Goal: Find contact information: Find contact information

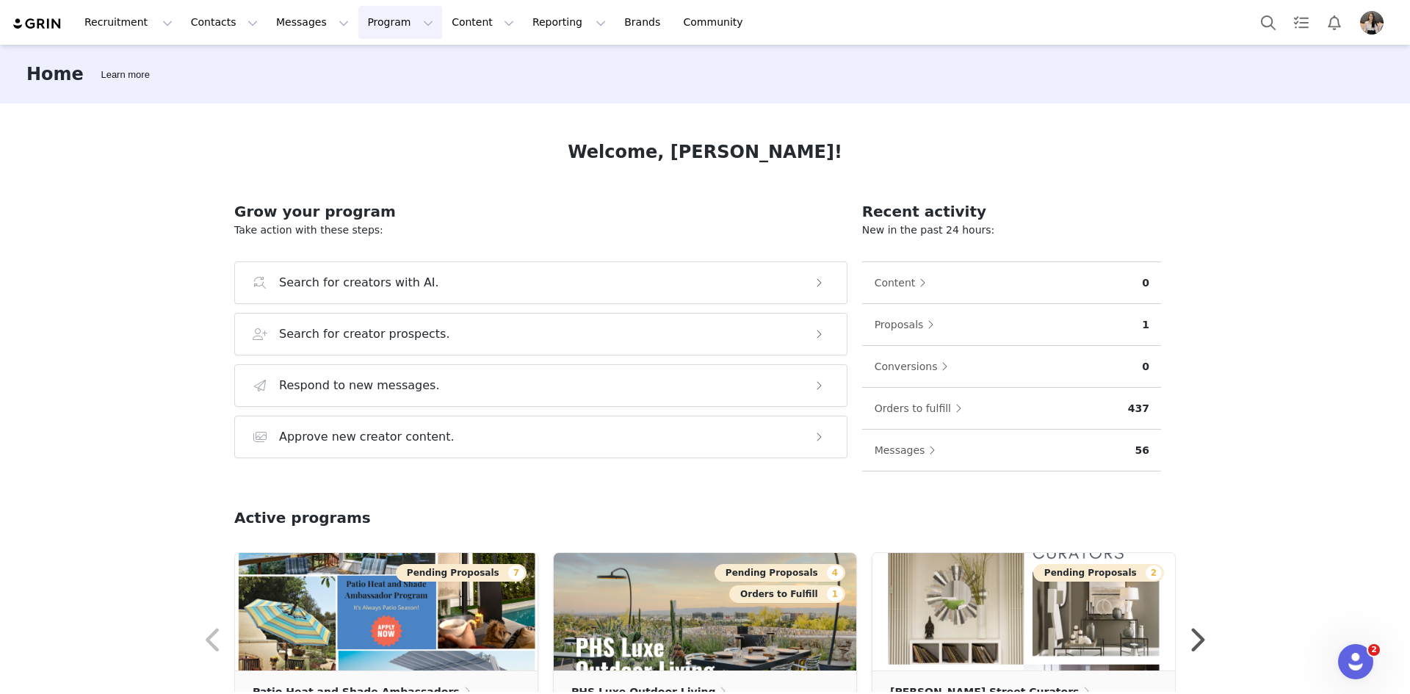
drag, startPoint x: 344, startPoint y: 18, endPoint x: 350, endPoint y: 25, distance: 9.3
click at [358, 18] on button "Program Program" at bounding box center [400, 22] width 84 height 33
click at [374, 58] on p "Activations" at bounding box center [362, 64] width 57 height 15
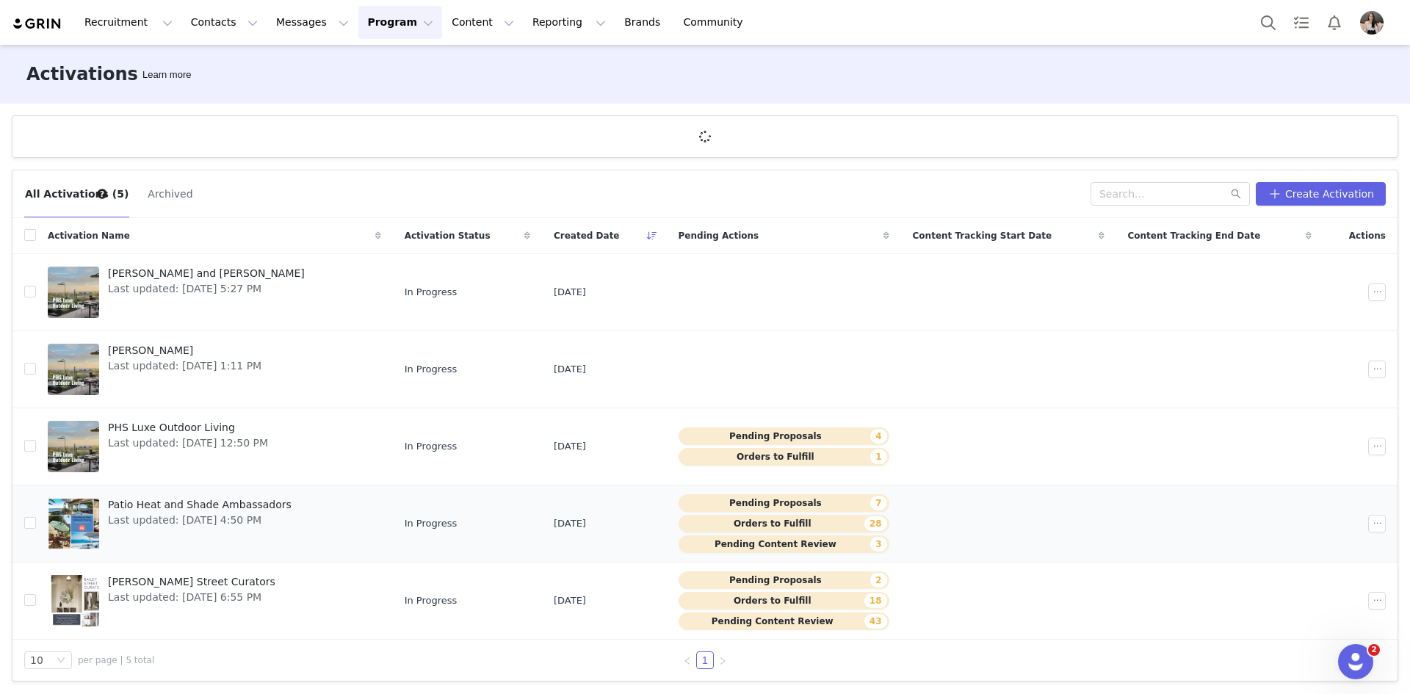
click at [173, 514] on span "Last updated: [DATE] 4:50 PM" at bounding box center [200, 520] width 184 height 15
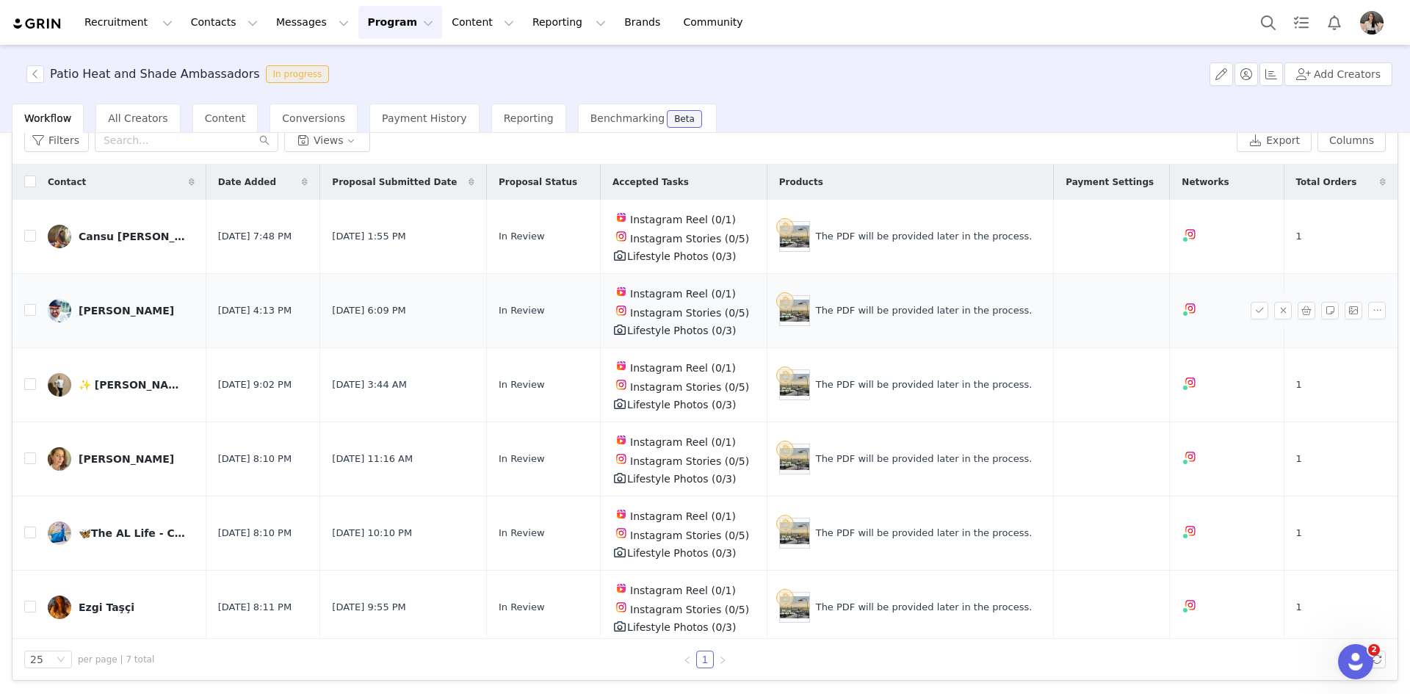
click at [86, 306] on div "[PERSON_NAME]" at bounding box center [126, 311] width 95 height 12
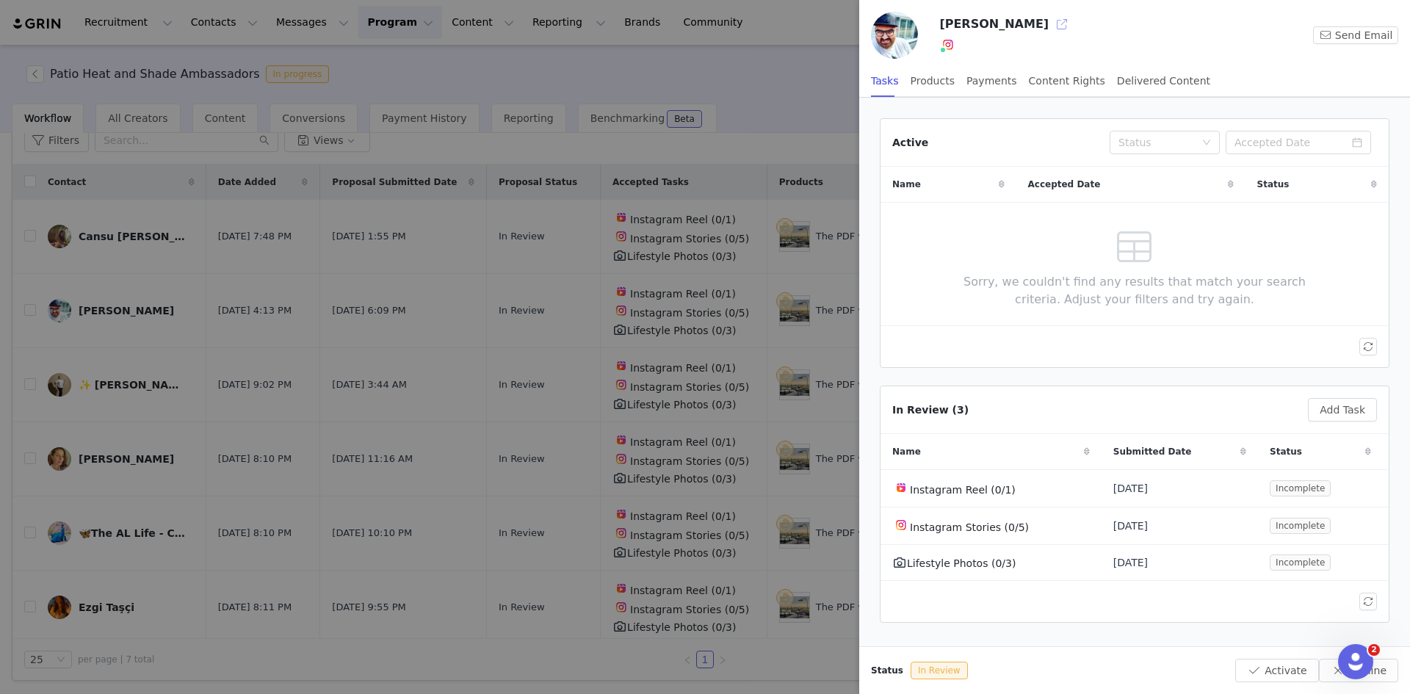
click at [1050, 24] on button "button" at bounding box center [1062, 24] width 24 height 24
click at [1050, 29] on button "button" at bounding box center [1062, 24] width 24 height 24
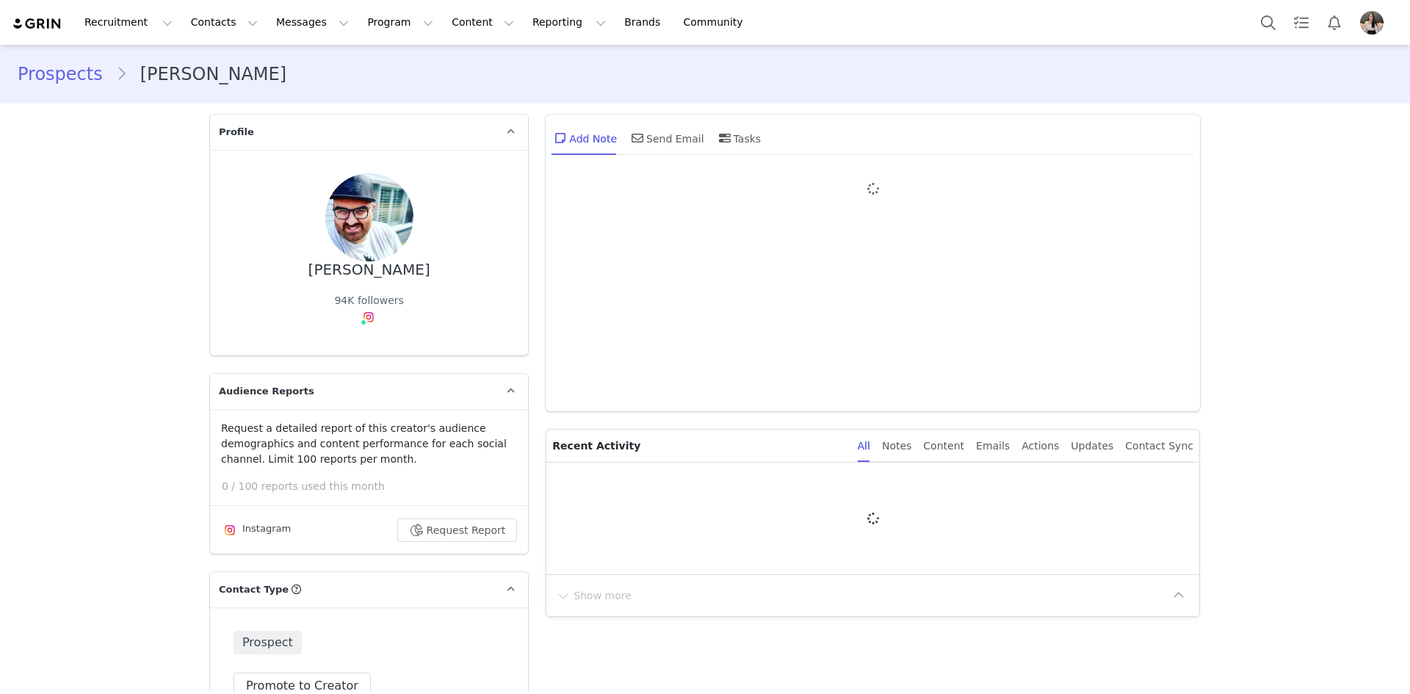
type input "+1 (United States)"
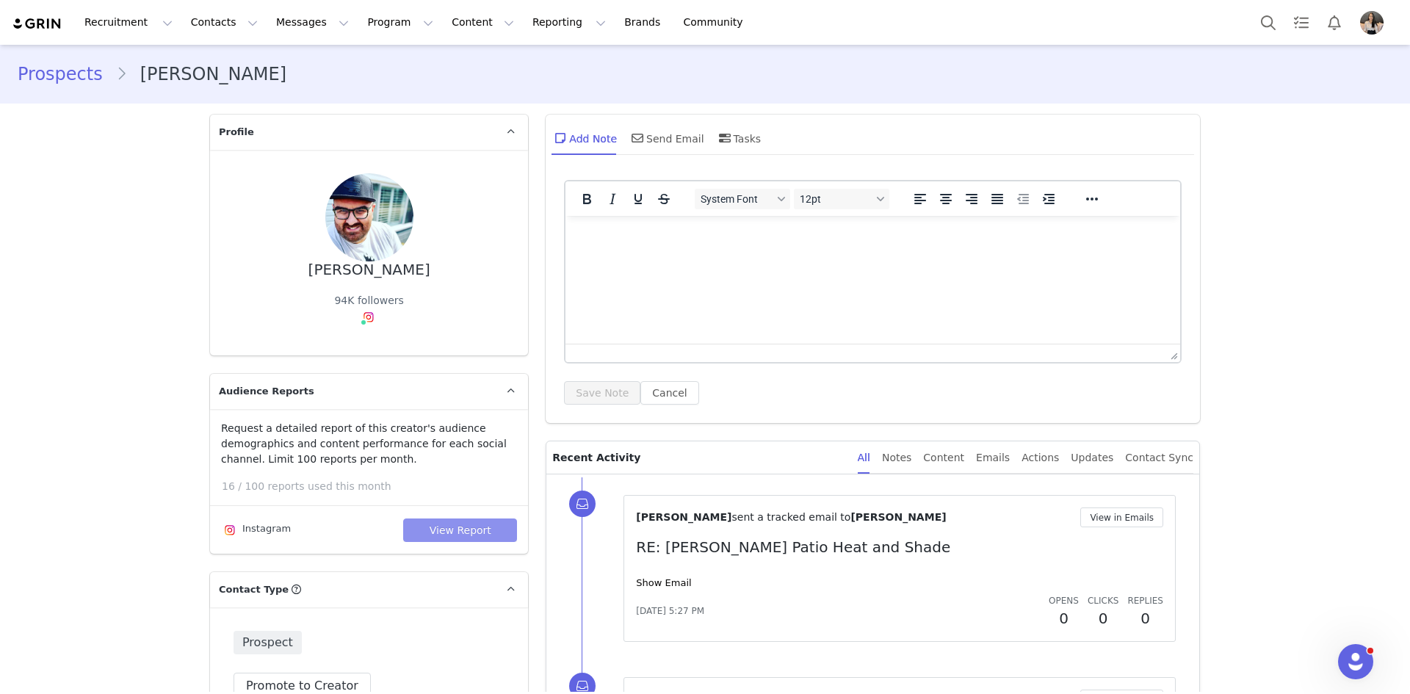
click at [445, 519] on button "View Report" at bounding box center [460, 531] width 114 height 24
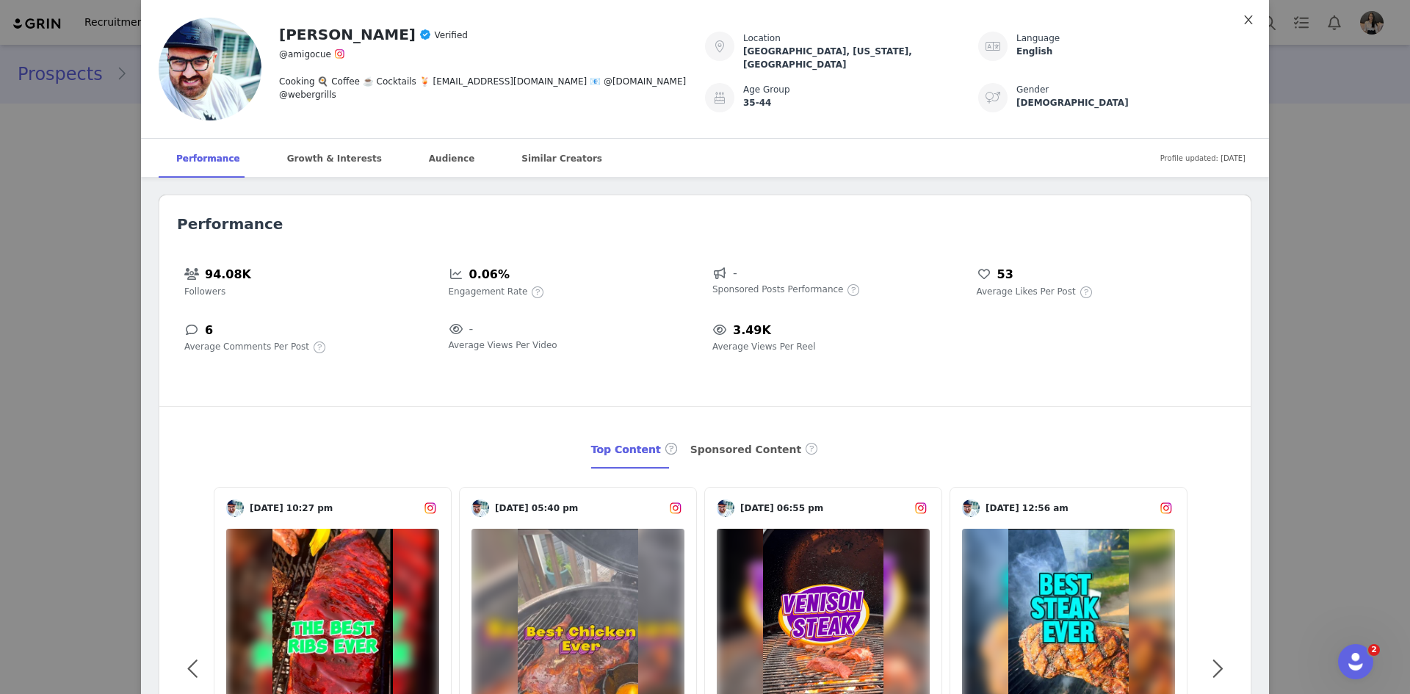
drag, startPoint x: 1248, startPoint y: 21, endPoint x: 1238, endPoint y: 29, distance: 12.0
click at [1248, 21] on span "Close" at bounding box center [1248, 20] width 41 height 41
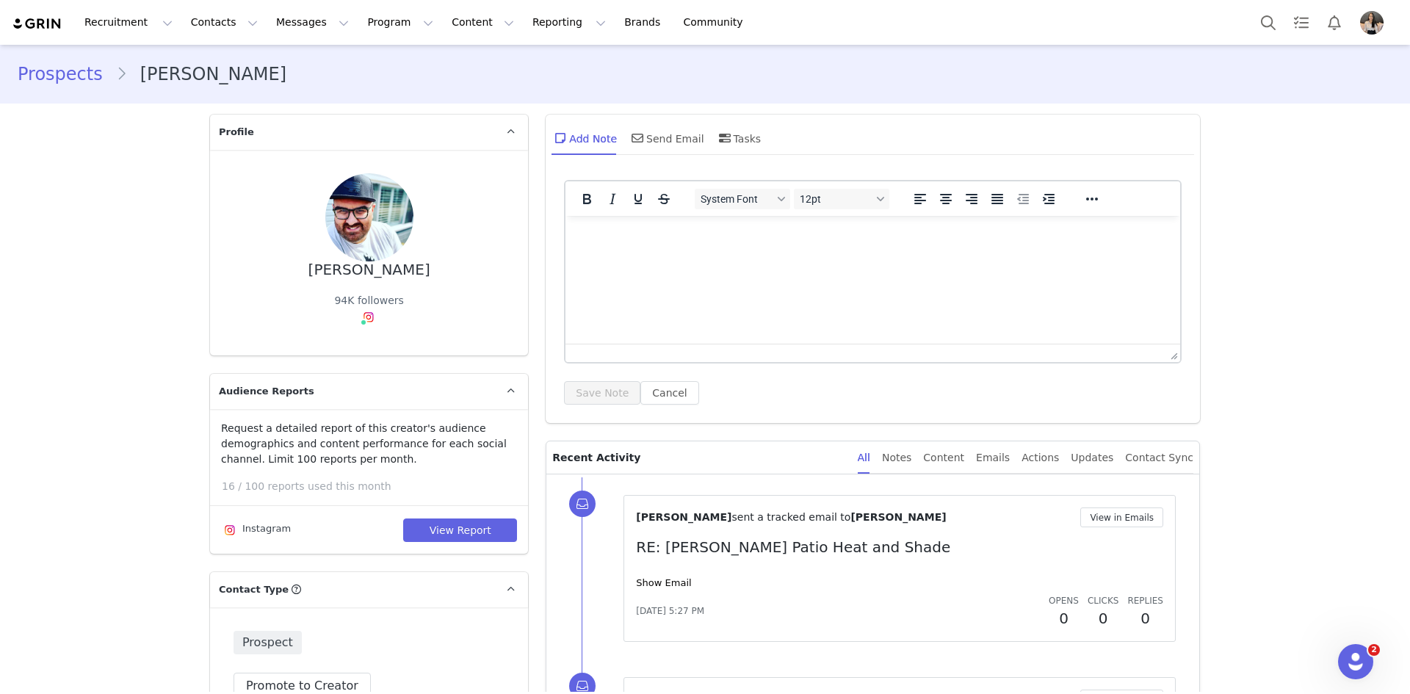
click at [87, 75] on link "Prospects" at bounding box center [67, 74] width 98 height 26
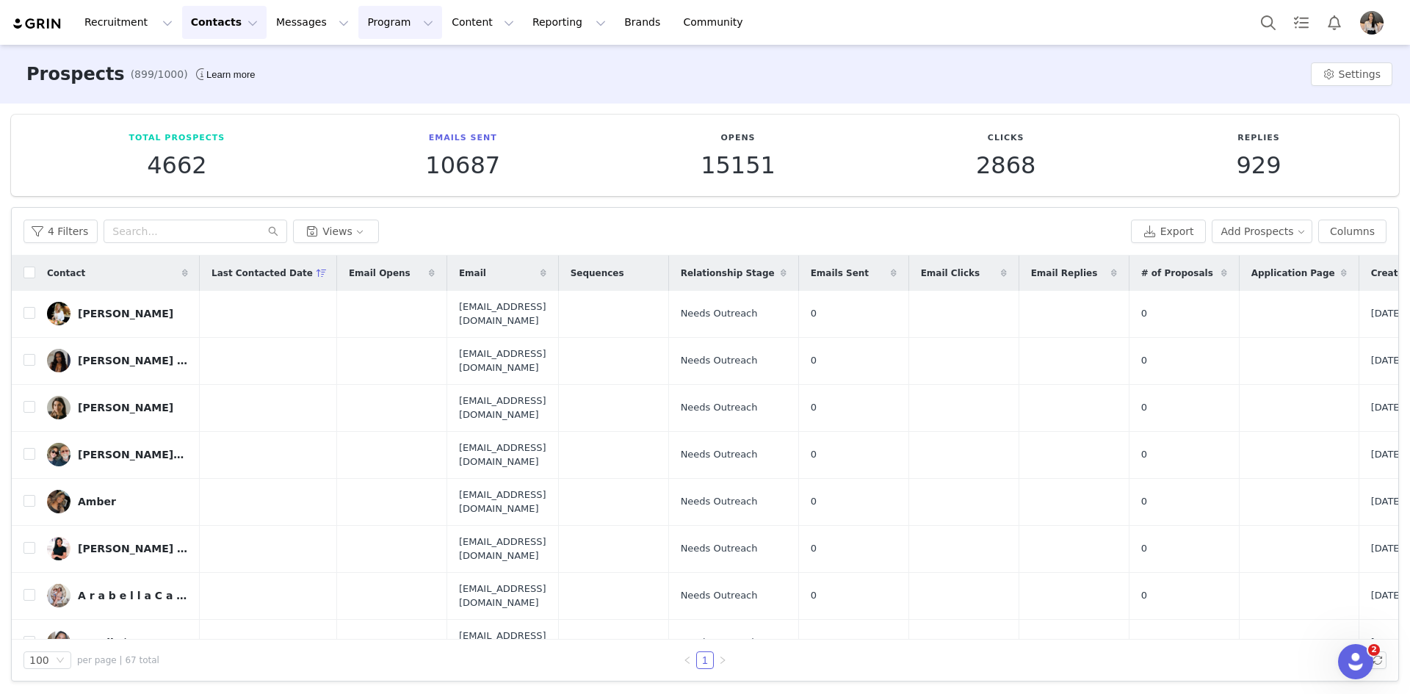
click at [358, 24] on button "Program Program" at bounding box center [400, 22] width 84 height 33
click at [370, 65] on p "Activations" at bounding box center [362, 64] width 57 height 15
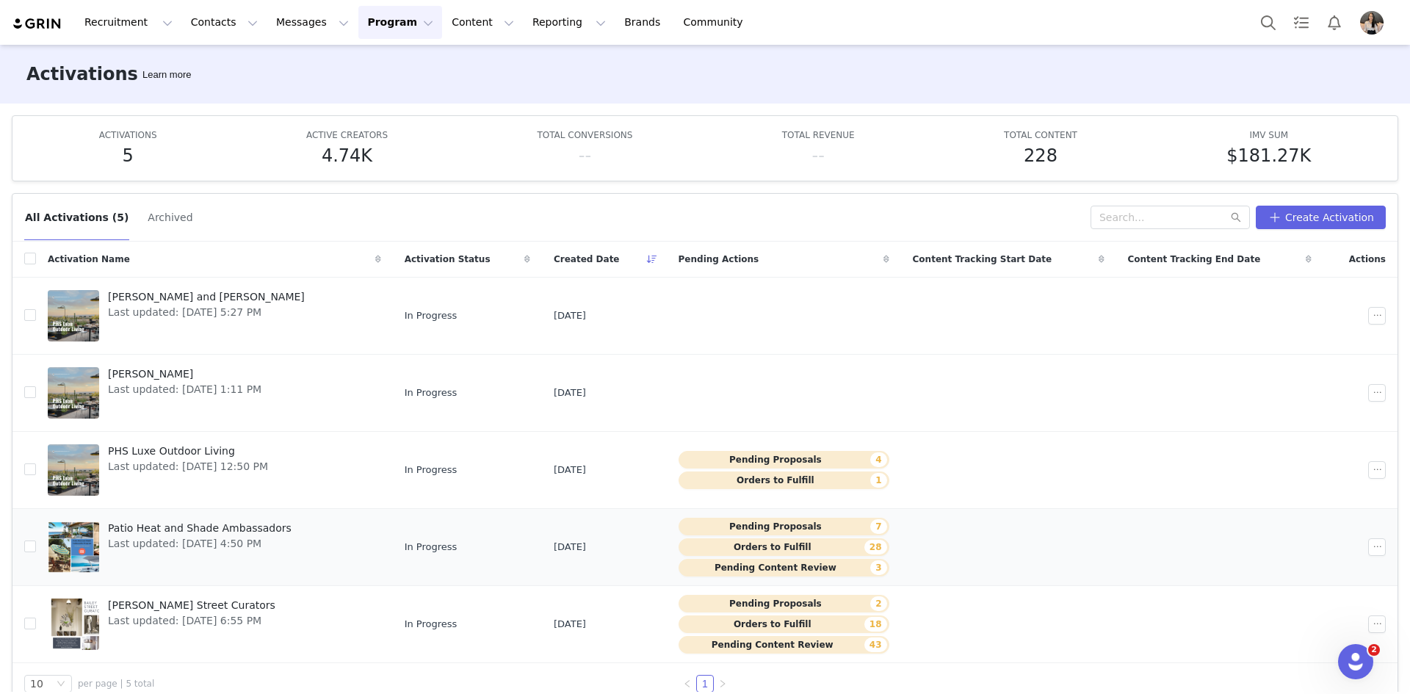
click at [164, 525] on span "Patio Heat and Shade Ambassadors" at bounding box center [200, 528] width 184 height 15
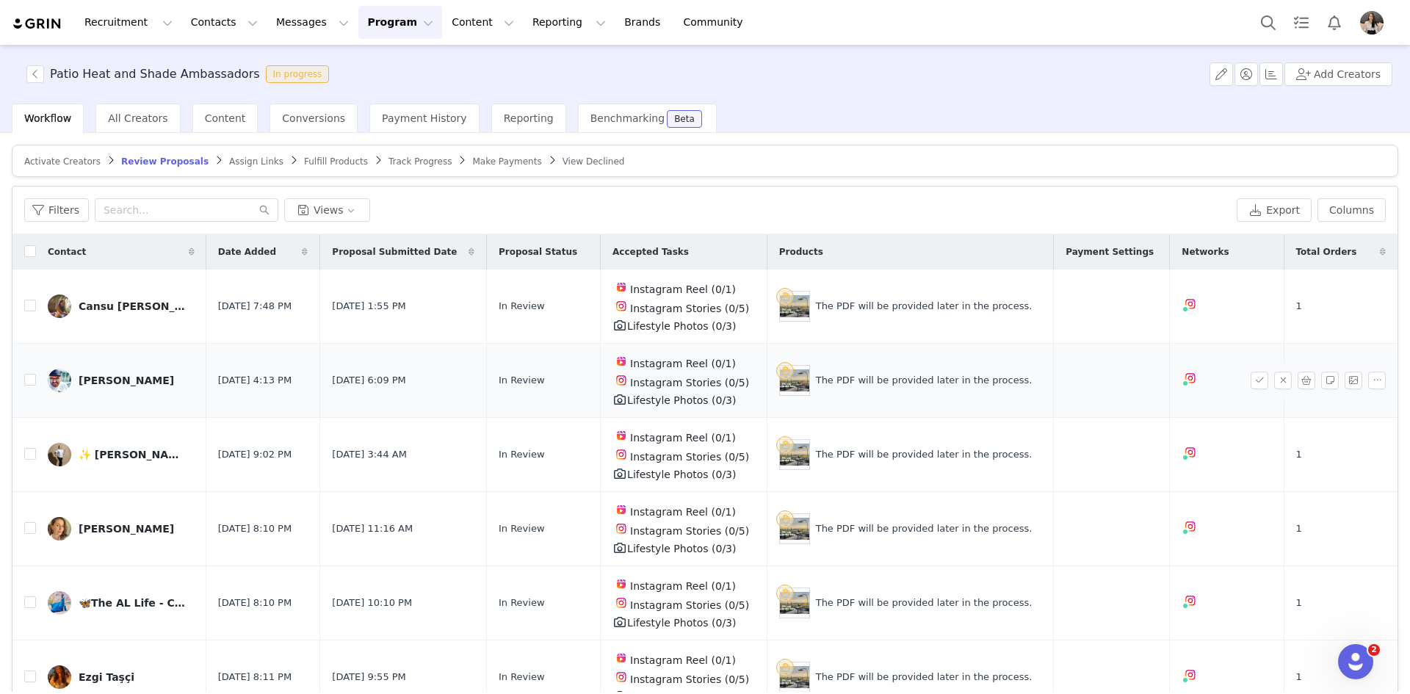
click at [115, 378] on div "[PERSON_NAME]" at bounding box center [126, 381] width 95 height 12
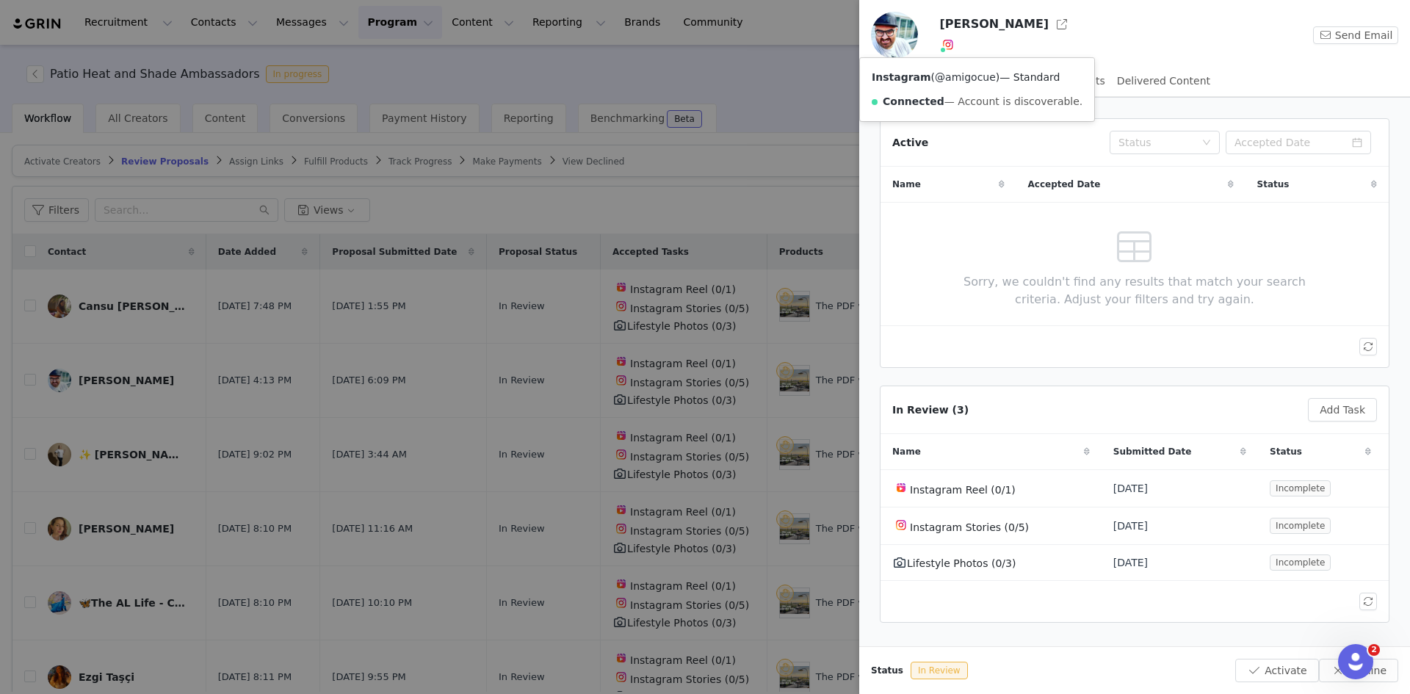
click at [952, 79] on link "@amigocue" at bounding box center [965, 77] width 61 height 12
click at [733, 108] on div at bounding box center [705, 347] width 1410 height 694
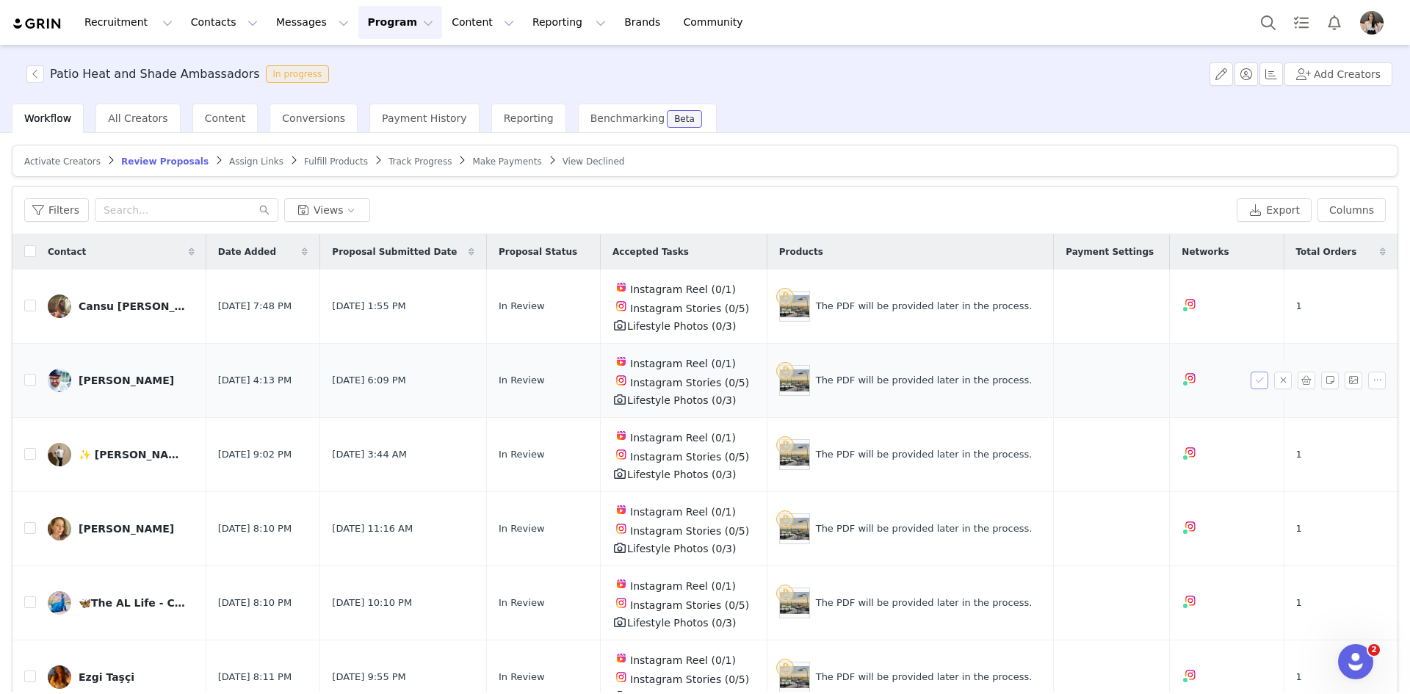
click at [1251, 375] on button "button" at bounding box center [1260, 381] width 18 height 18
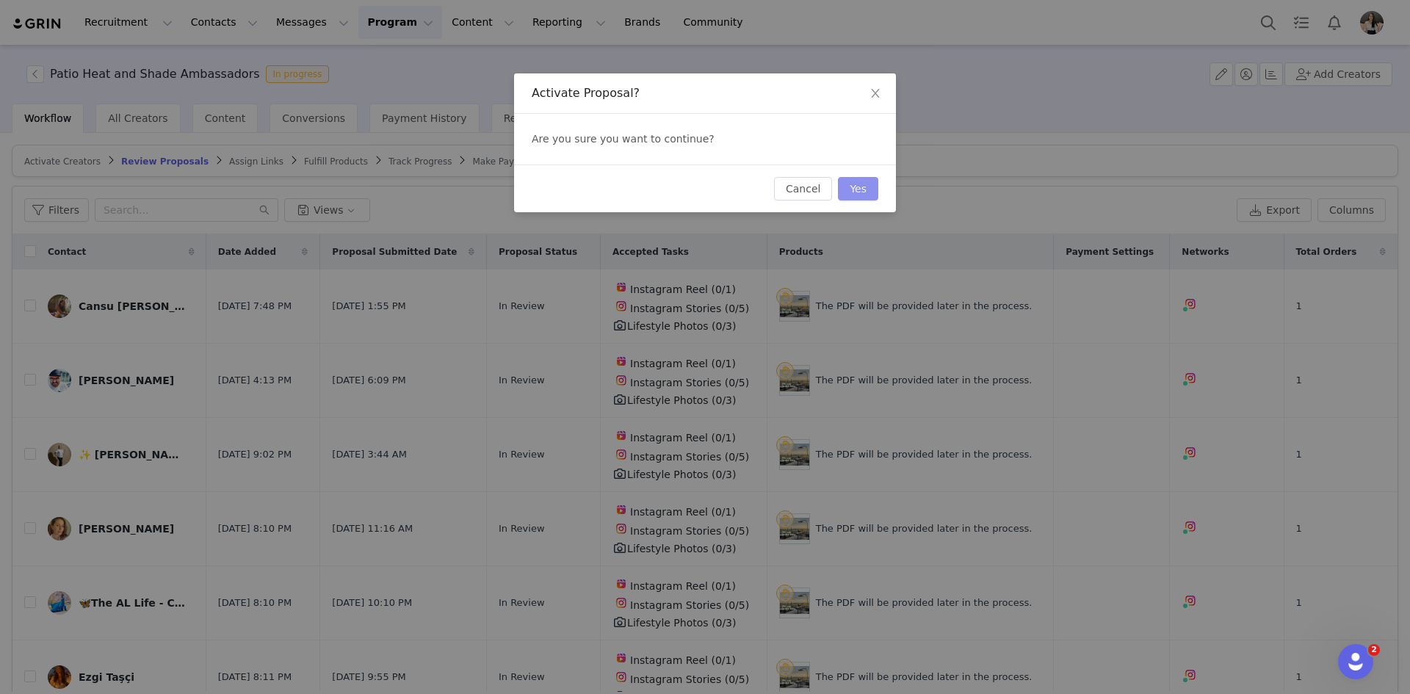
click at [865, 186] on button "Yes" at bounding box center [858, 189] width 40 height 24
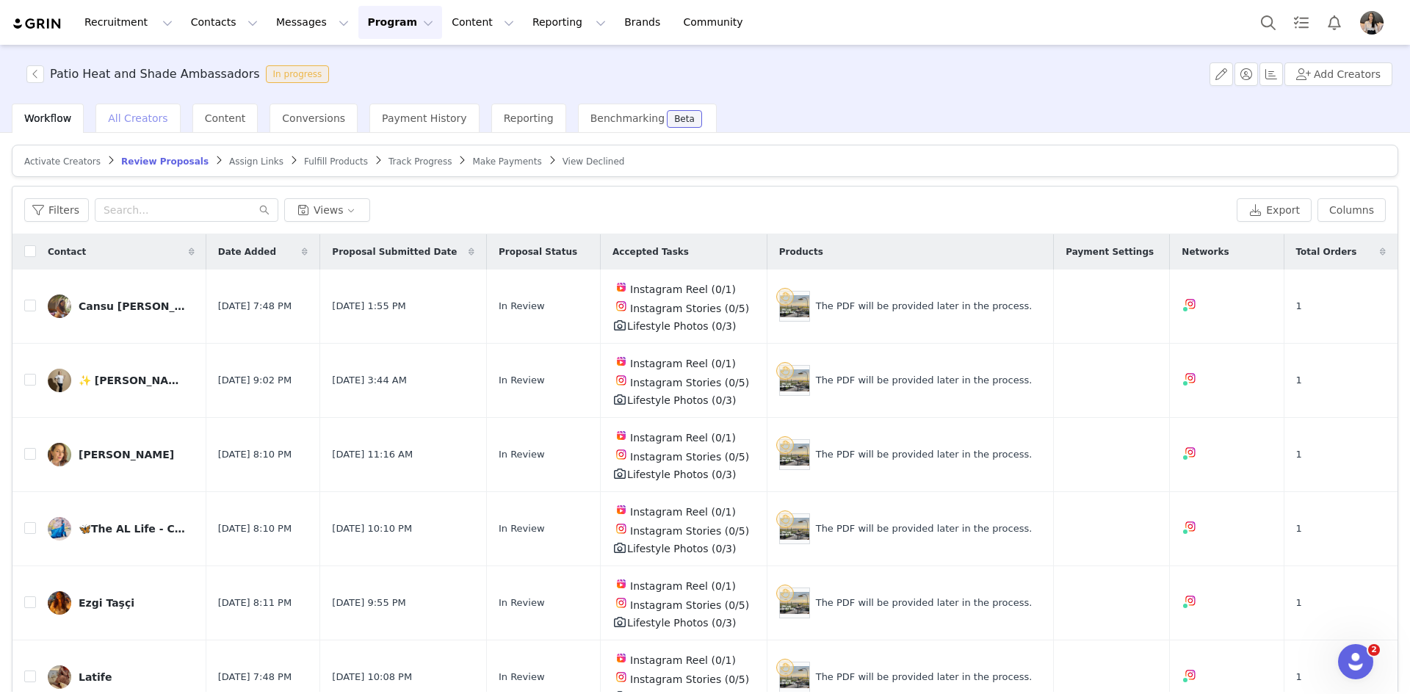
click at [130, 122] on span "All Creators" at bounding box center [137, 118] width 59 height 12
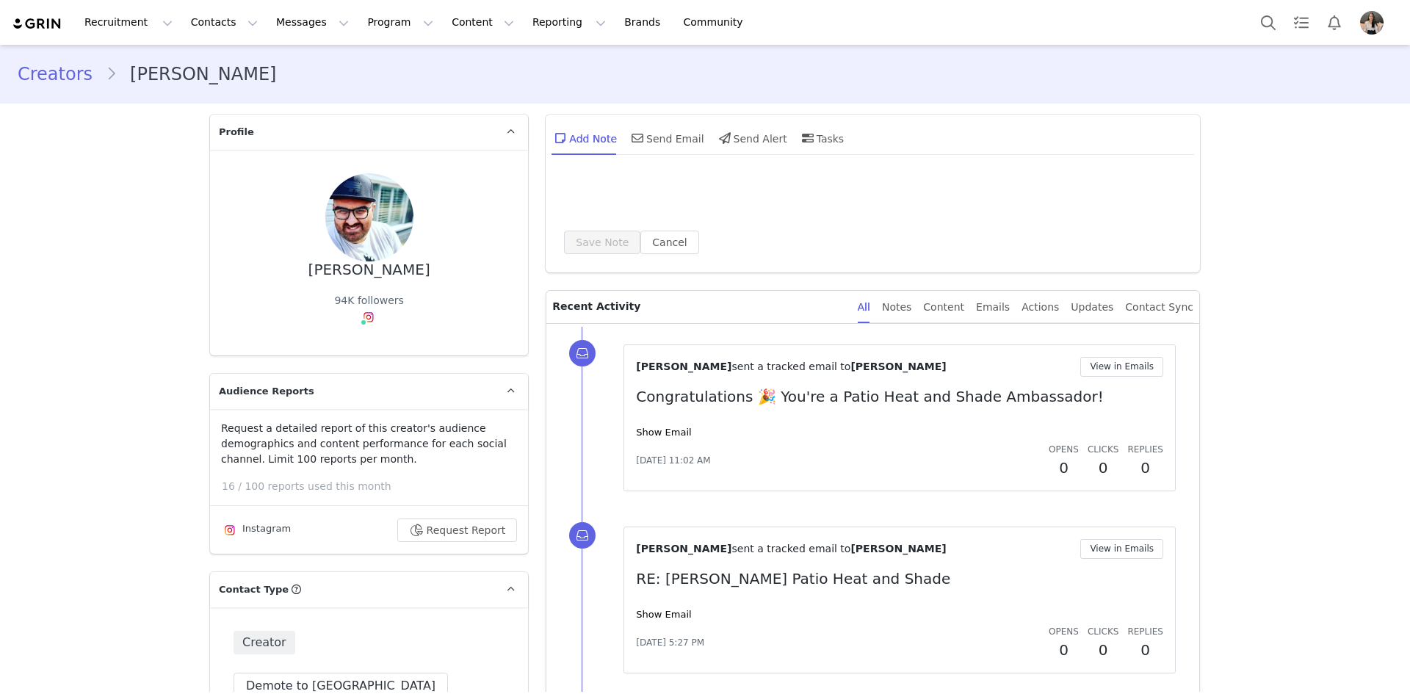
type input "+1 ([GEOGRAPHIC_DATA])"
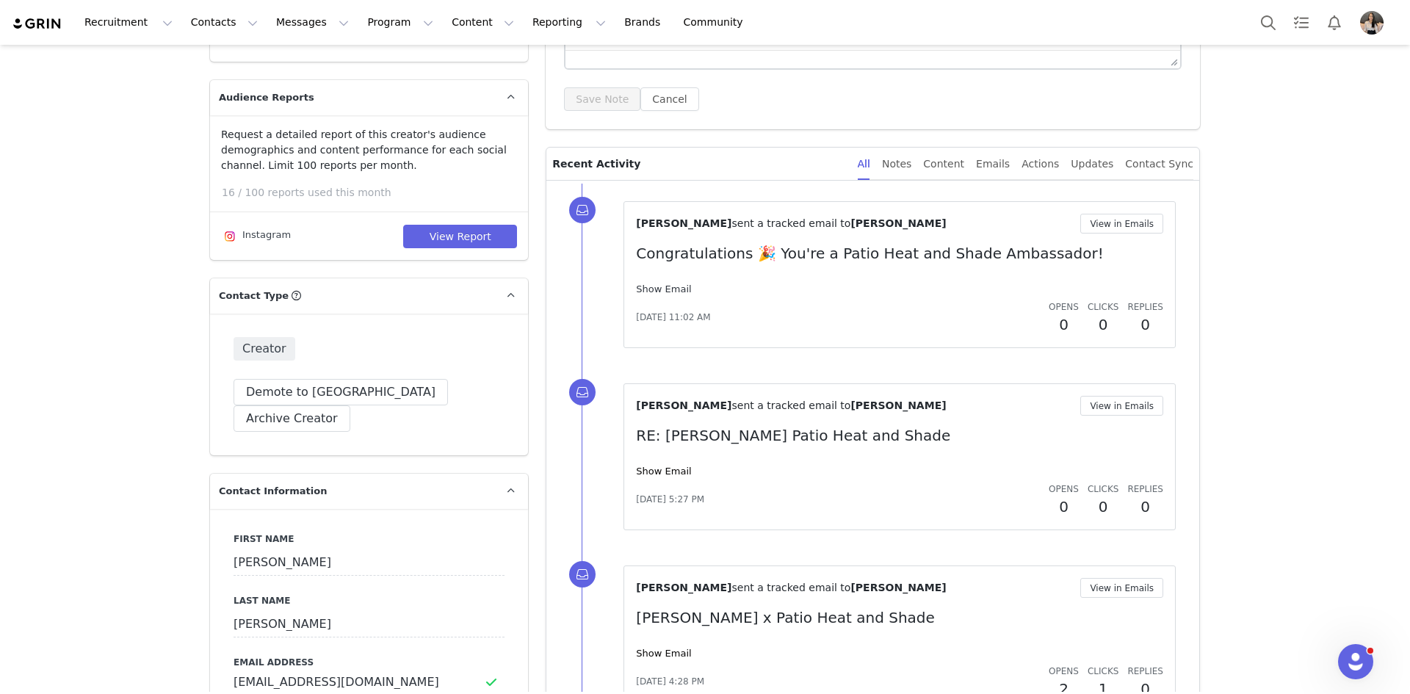
click at [652, 285] on link "Show Email" at bounding box center [663, 289] width 55 height 11
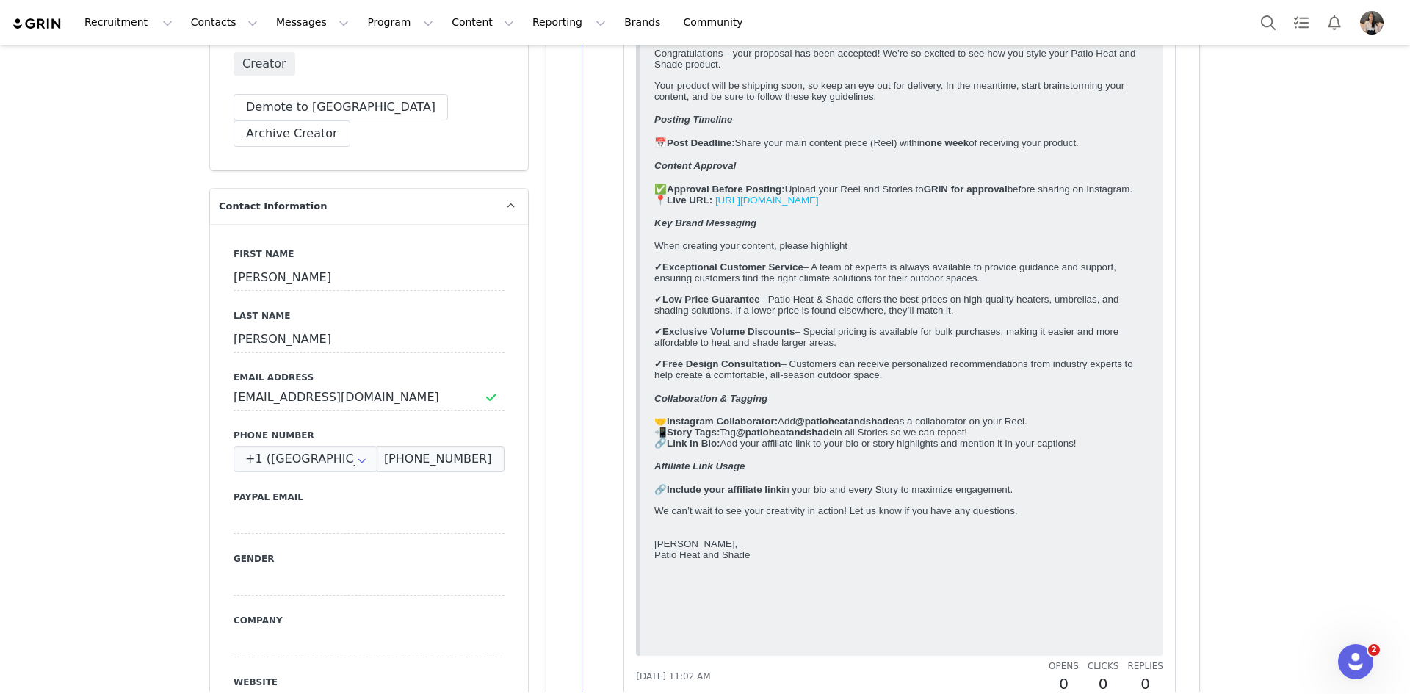
scroll to position [588, 0]
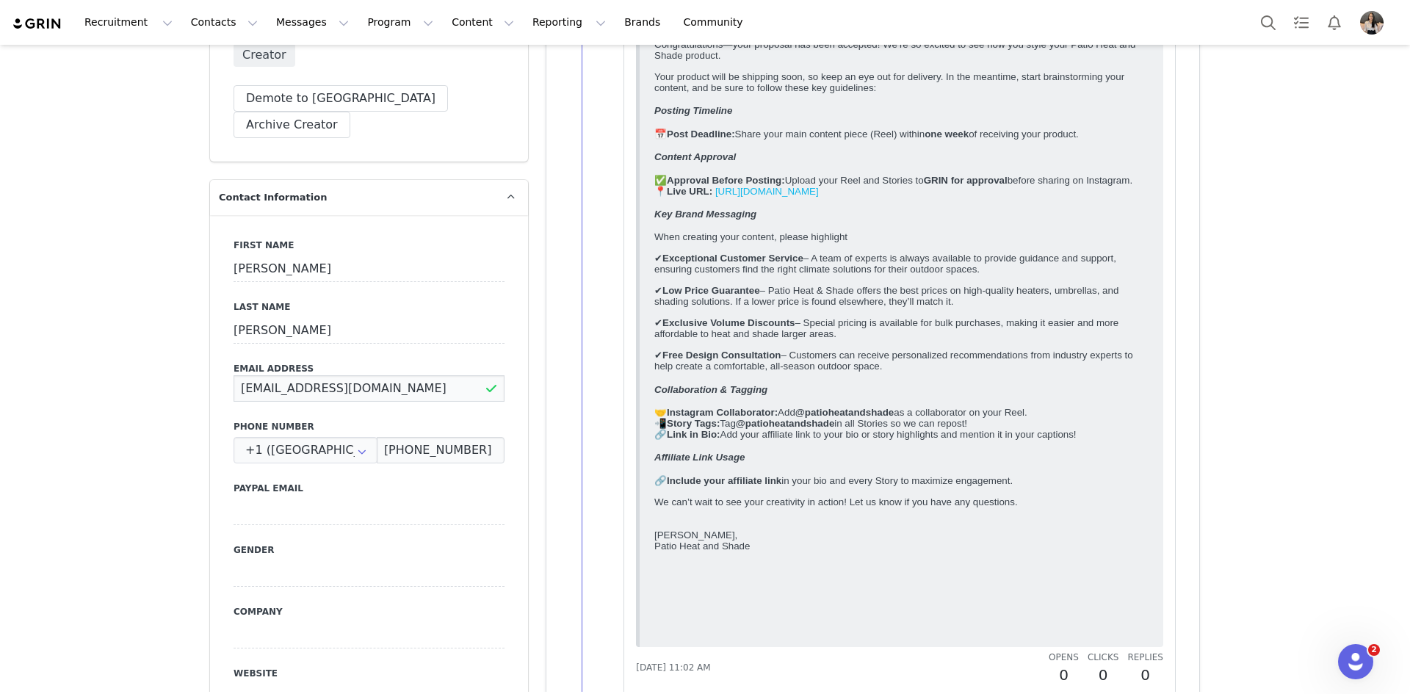
click at [327, 375] on input "[EMAIL_ADDRESS][DOMAIN_NAME]" at bounding box center [369, 388] width 271 height 26
click at [411, 437] on input "[PHONE_NUMBER]" at bounding box center [441, 450] width 128 height 26
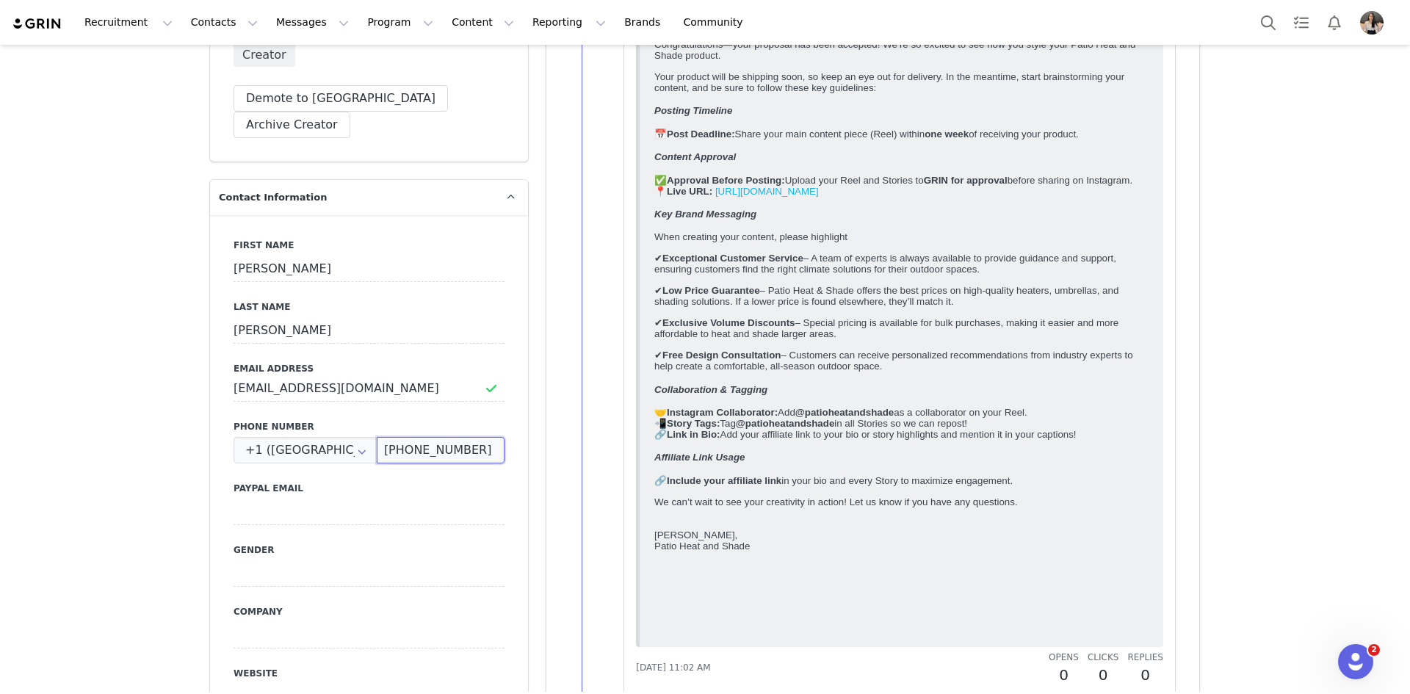
click at [411, 437] on input "[PHONE_NUMBER]" at bounding box center [441, 450] width 128 height 26
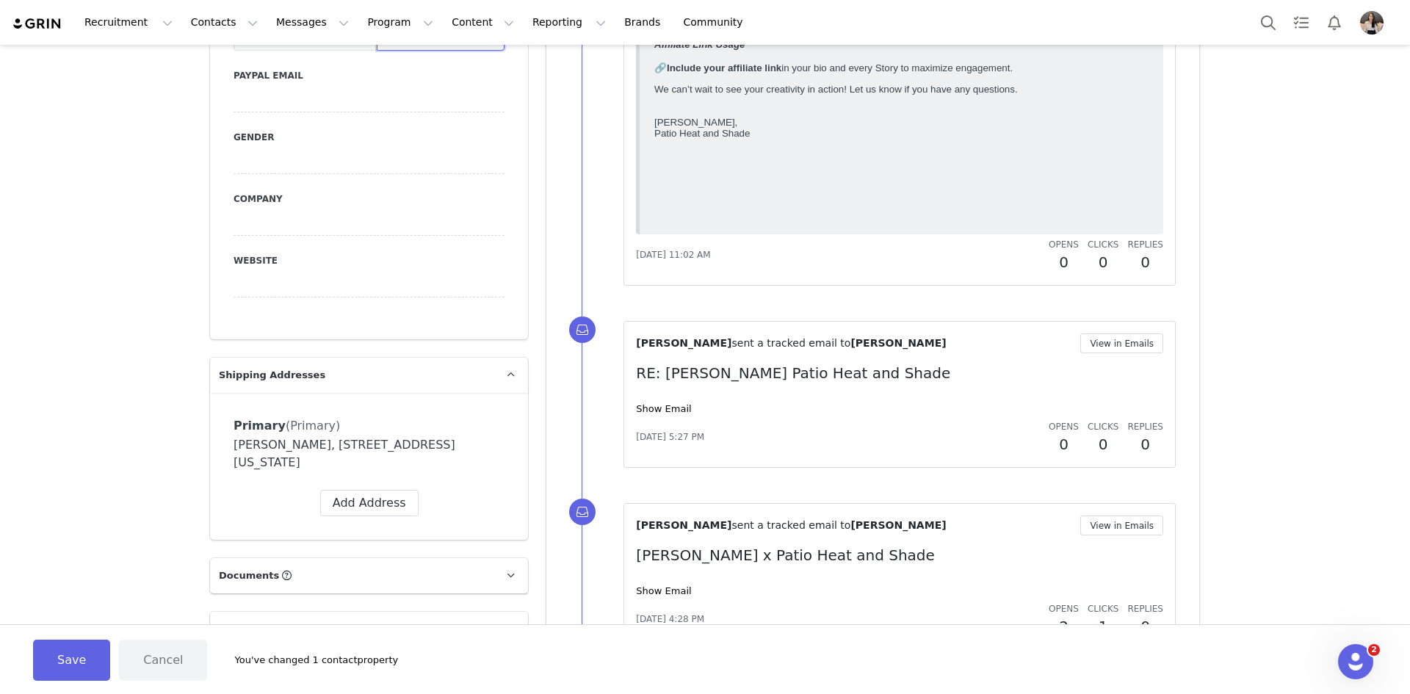
scroll to position [1028, 0]
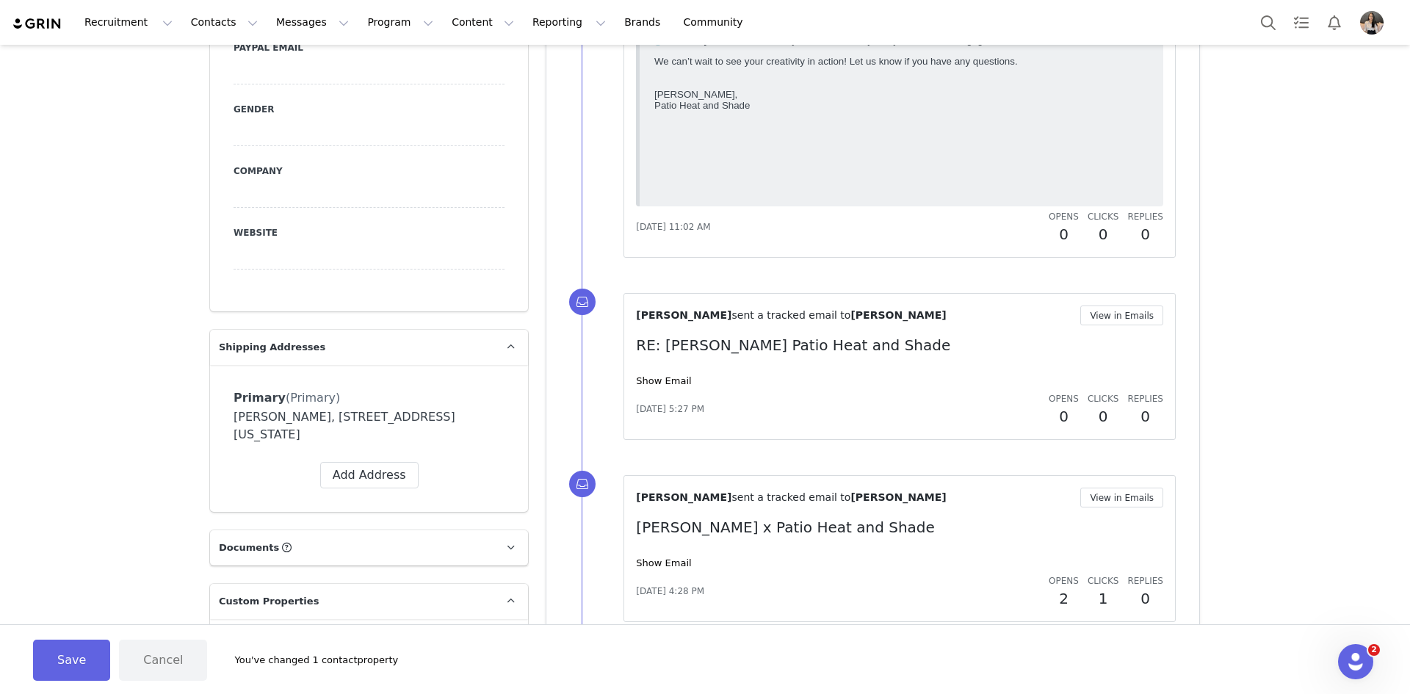
drag, startPoint x: 274, startPoint y: 389, endPoint x: 353, endPoint y: 410, distance: 81.2
click at [353, 410] on div "[PERSON_NAME], [STREET_ADDRESS][US_STATE]" at bounding box center [369, 425] width 271 height 35
copy div "[STREET_ADDRESS][US_STATE]"
